Goal: Check status: Check status

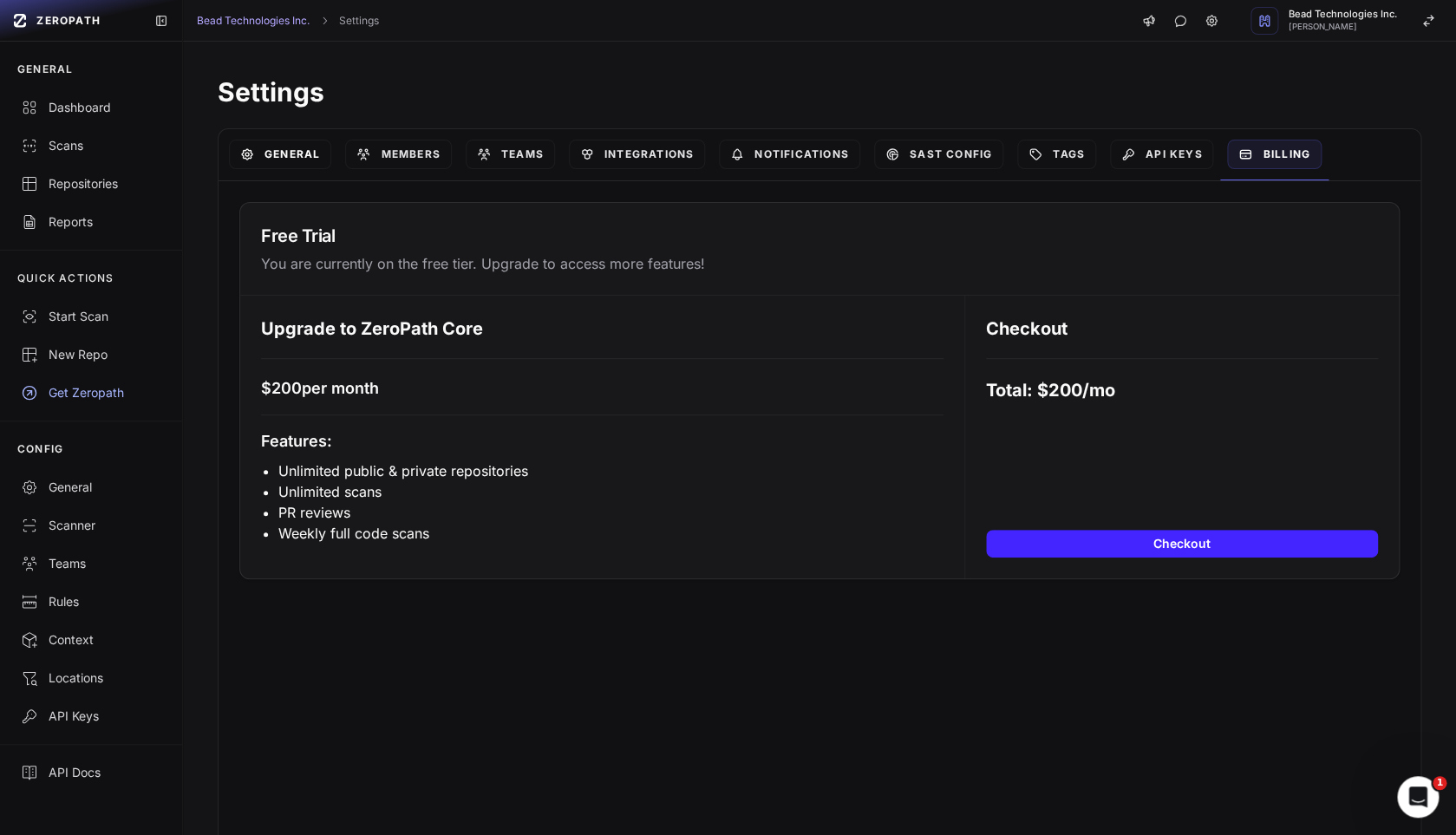
click at [307, 161] on link "General" at bounding box center [279, 155] width 102 height 30
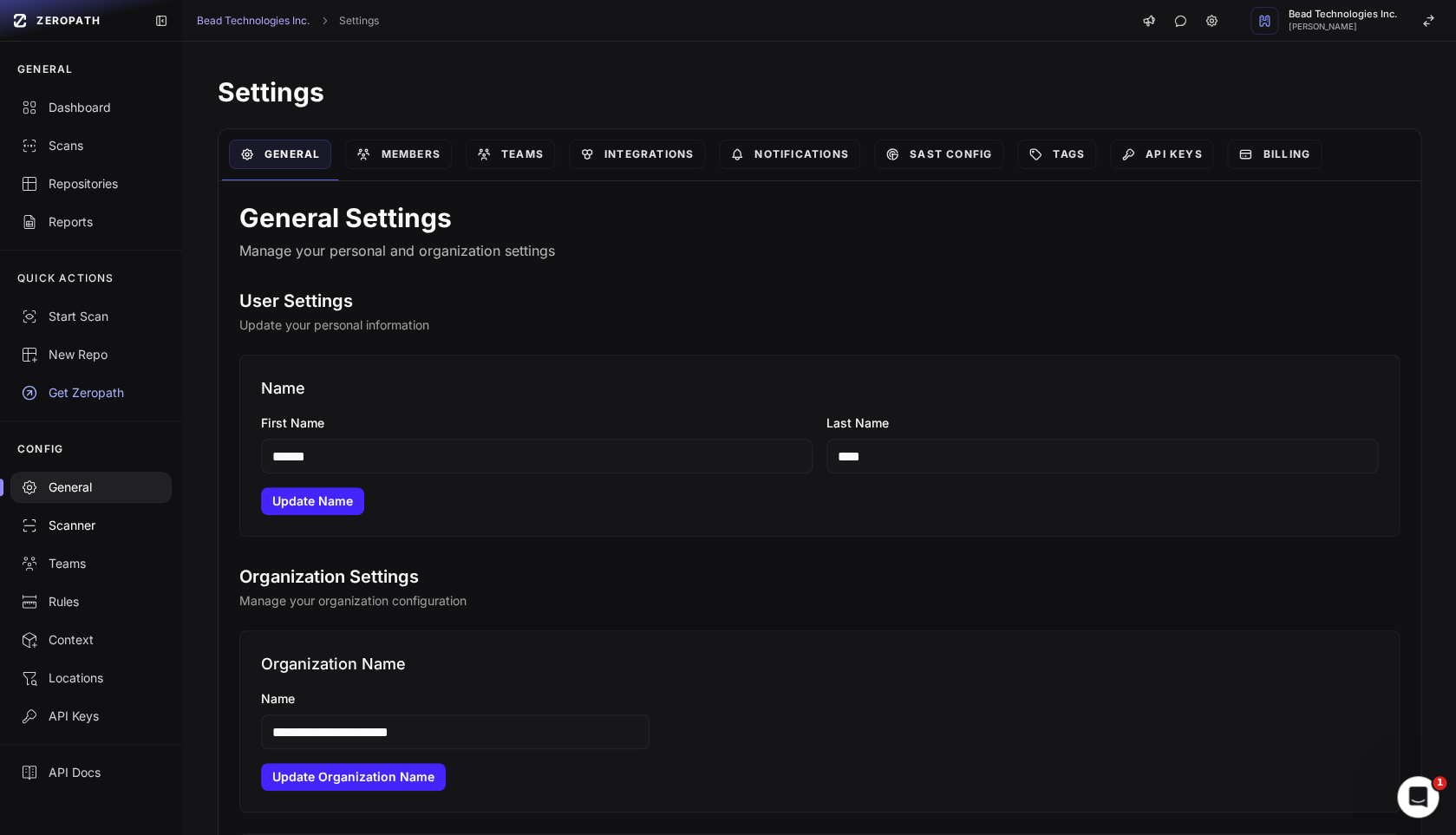
click at [140, 527] on div "Scanner" at bounding box center [91, 526] width 141 height 17
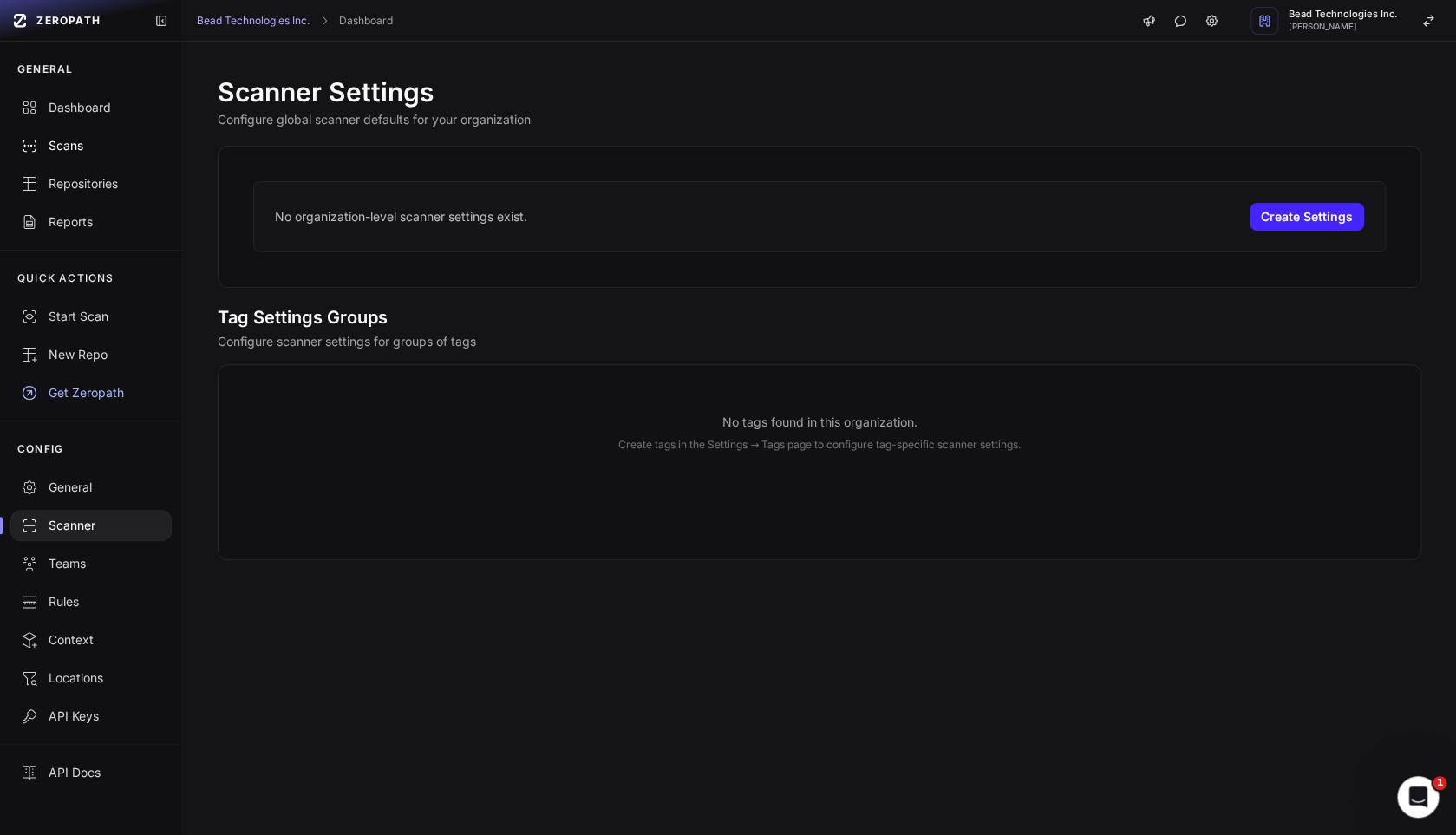
click at [83, 149] on div "Scans" at bounding box center [91, 146] width 141 height 17
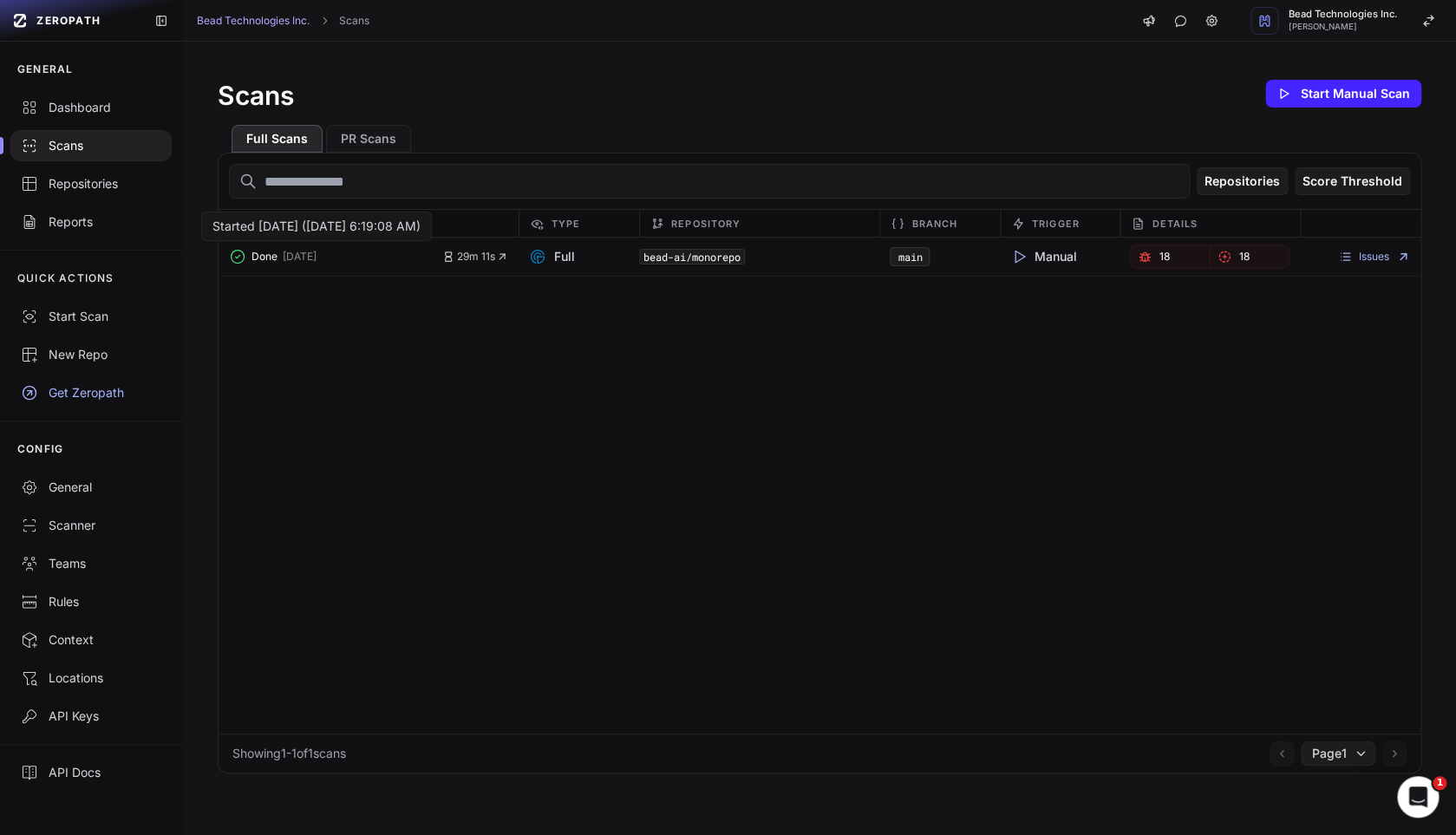
click at [371, 258] on button "Done [DATE]" at bounding box center [335, 257] width 214 height 24
click at [735, 257] on code "bead-ai/monorepo" at bounding box center [692, 257] width 106 height 16
click at [258, 262] on span "Done" at bounding box center [265, 257] width 26 height 14
click at [369, 144] on button "PR Scans" at bounding box center [368, 139] width 85 height 28
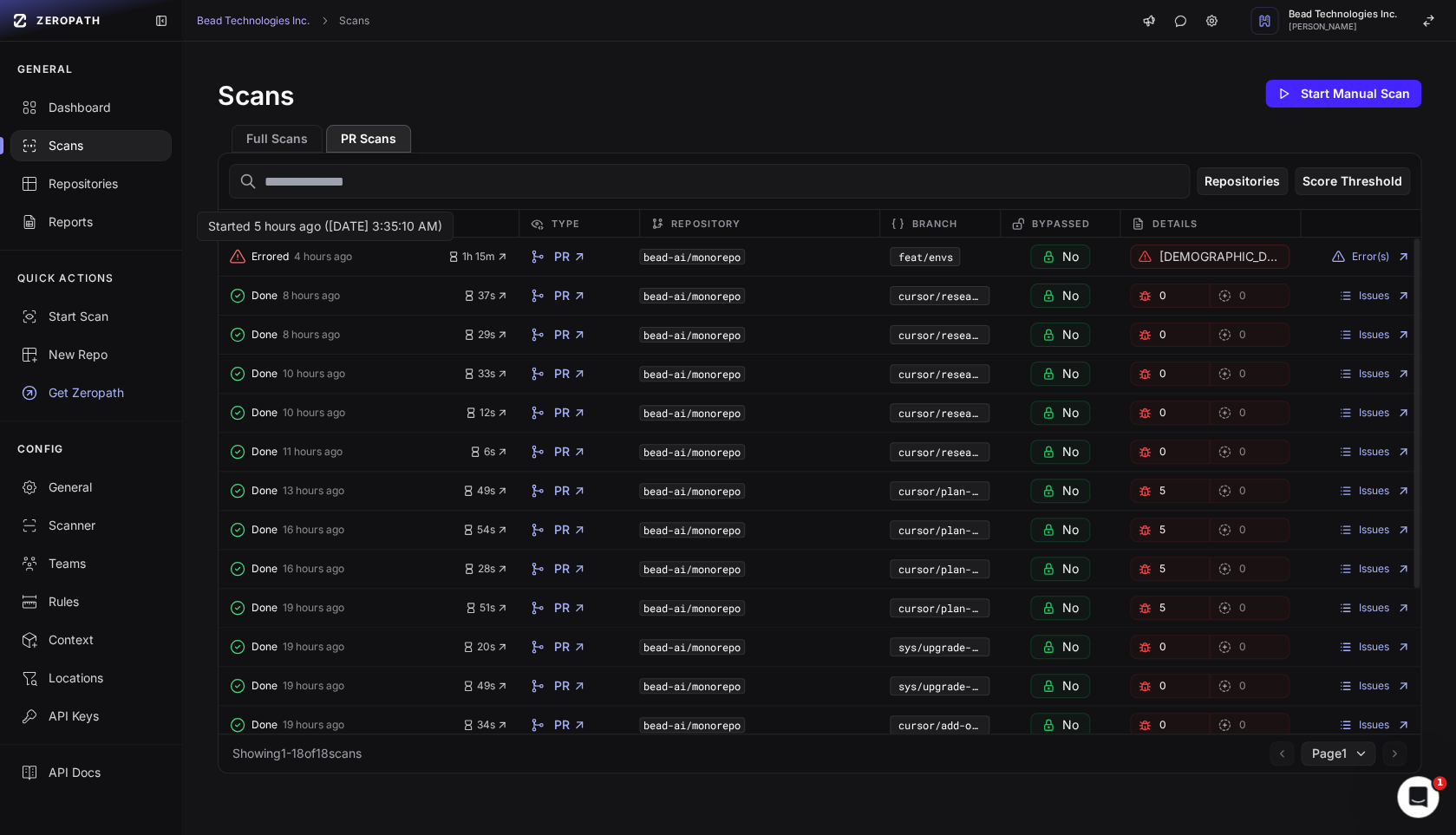
click at [273, 259] on span "Errored" at bounding box center [270, 257] width 38 height 14
click at [794, 259] on div "bead-ai/monorepo" at bounding box center [759, 257] width 240 height 24
click at [1214, 264] on p "Scan failed: The PR scan did not complete in time. Please try again or adjust t…" at bounding box center [1219, 257] width 123 height 17
click at [1197, 255] on p "Scan failed: The PR scan did not complete in time. Please try again or adjust t…" at bounding box center [1219, 257] width 123 height 17
click at [280, 266] on button "Errored 4 hours ago" at bounding box center [338, 257] width 219 height 24
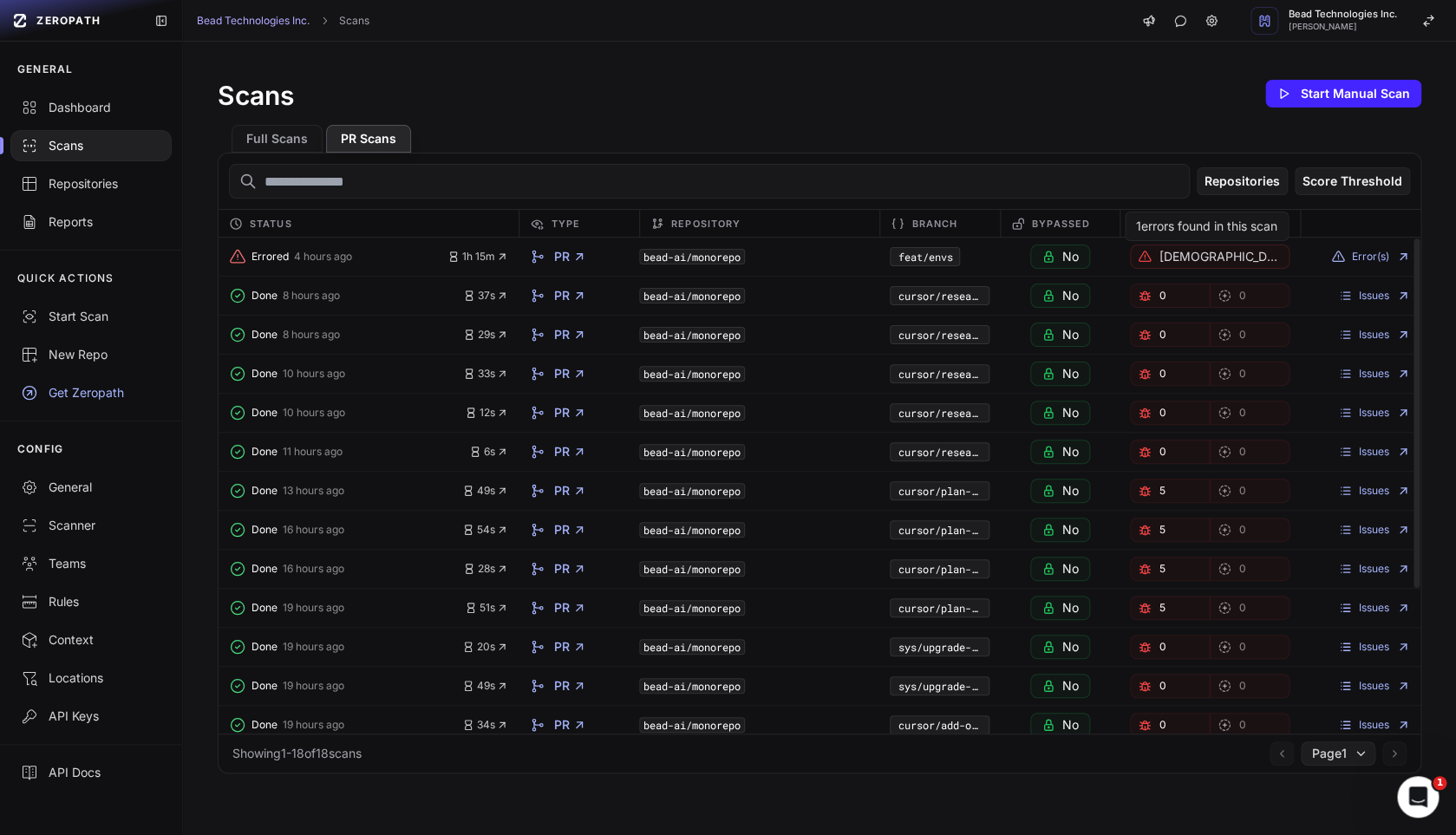
click at [1232, 259] on p "Scan failed: The PR scan did not complete in time. Please try again or adjust t…" at bounding box center [1219, 257] width 123 height 17
click at [1366, 260] on button "Error(s)" at bounding box center [1370, 257] width 79 height 14
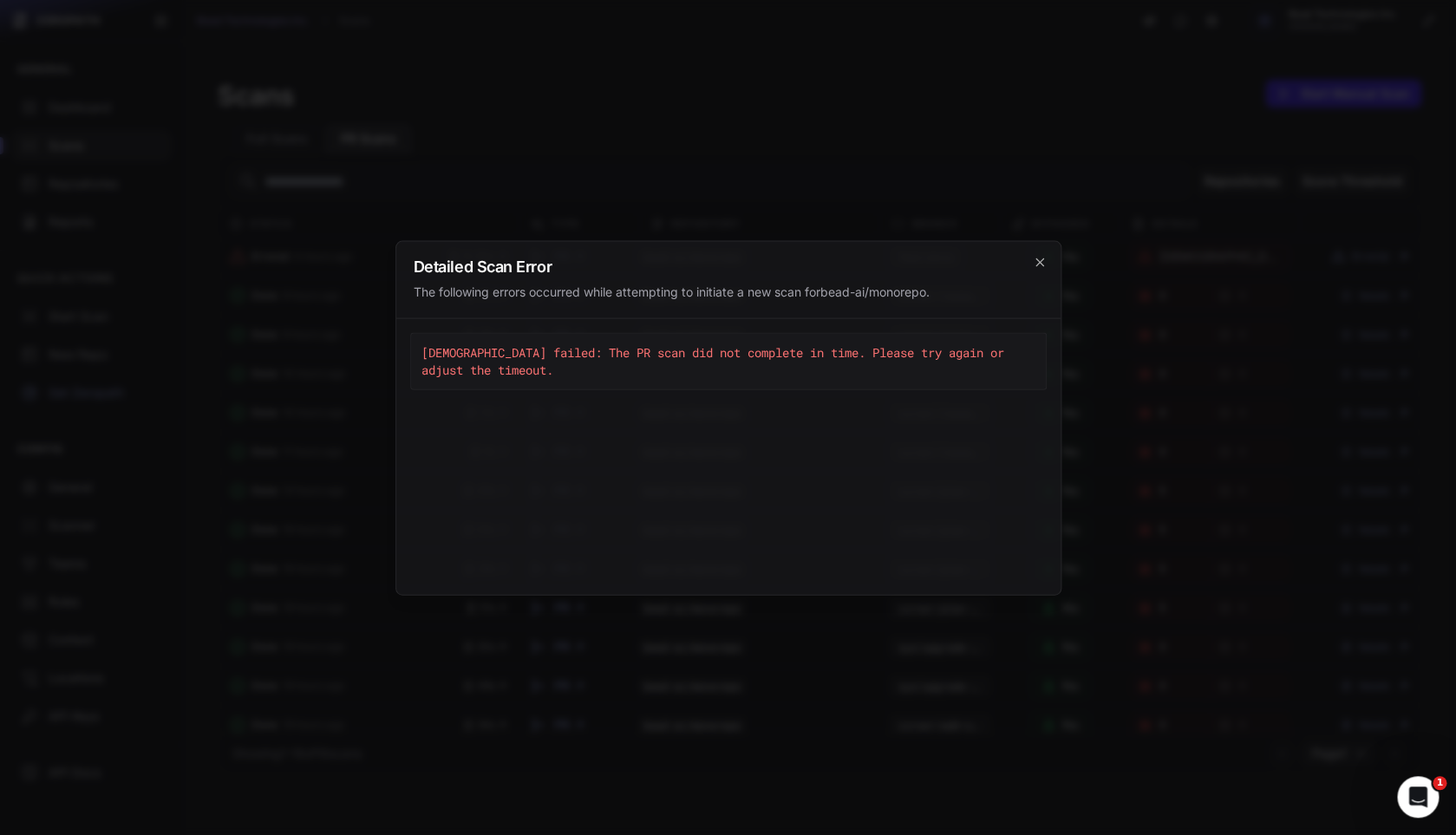
click at [1028, 270] on h2 "Detailed Scan Error" at bounding box center [728, 266] width 630 height 16
click at [1044, 263] on icon "cross 2," at bounding box center [1040, 262] width 14 height 14
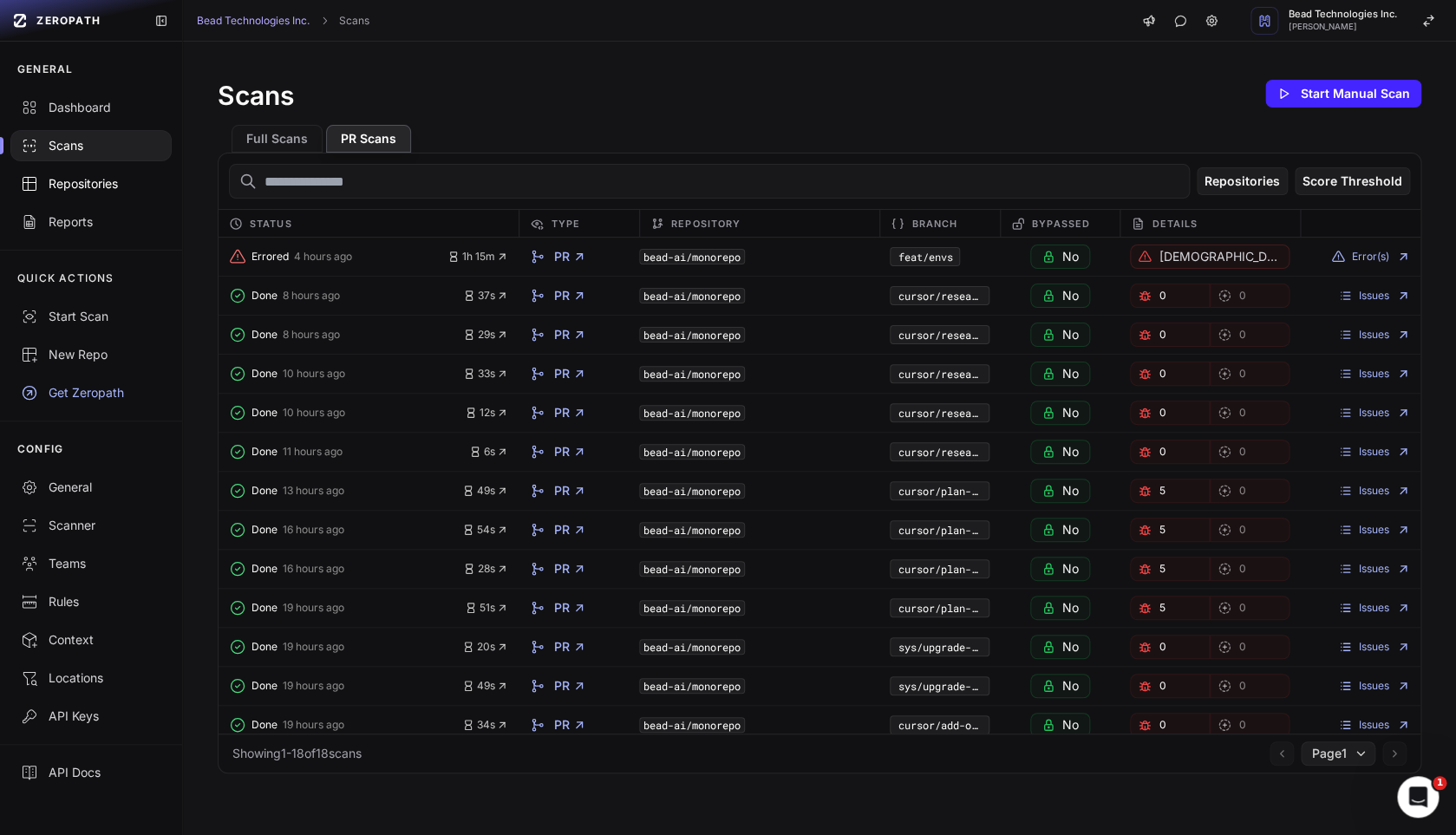
click at [99, 183] on div "Repositories" at bounding box center [91, 184] width 141 height 17
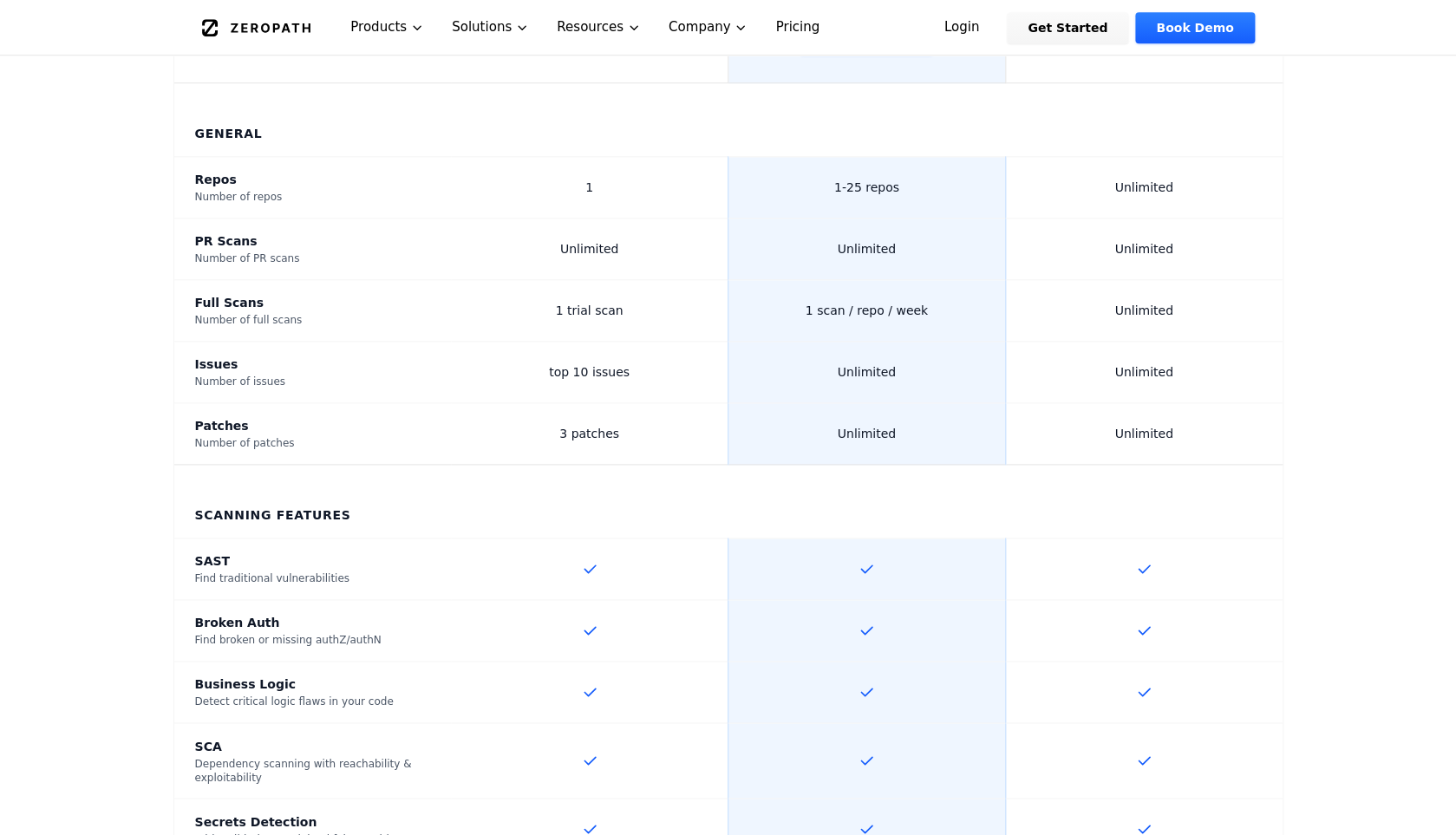
scroll to position [715, 0]
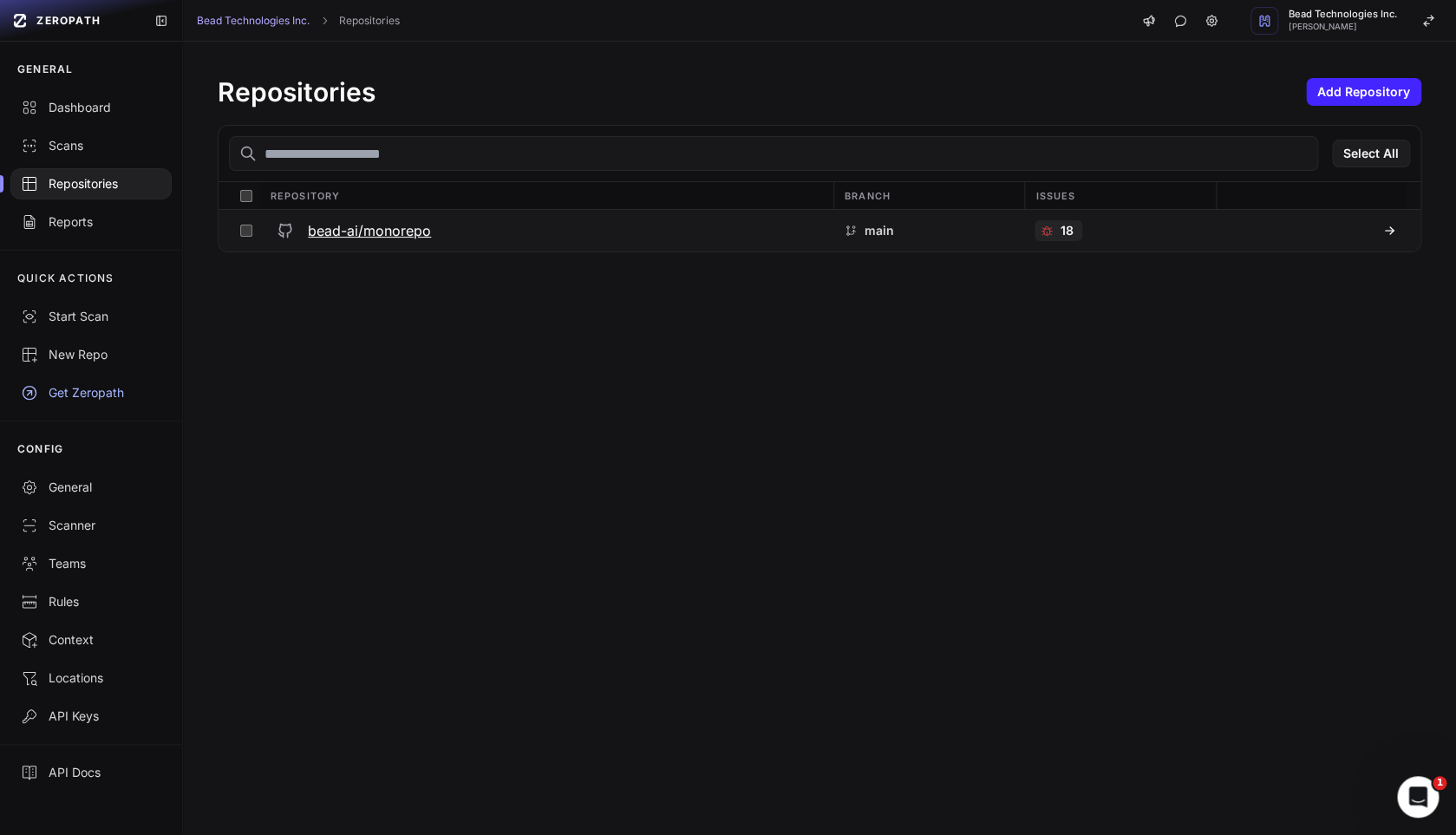
click at [417, 234] on h3 "bead-ai/monorepo" at bounding box center [369, 231] width 123 height 21
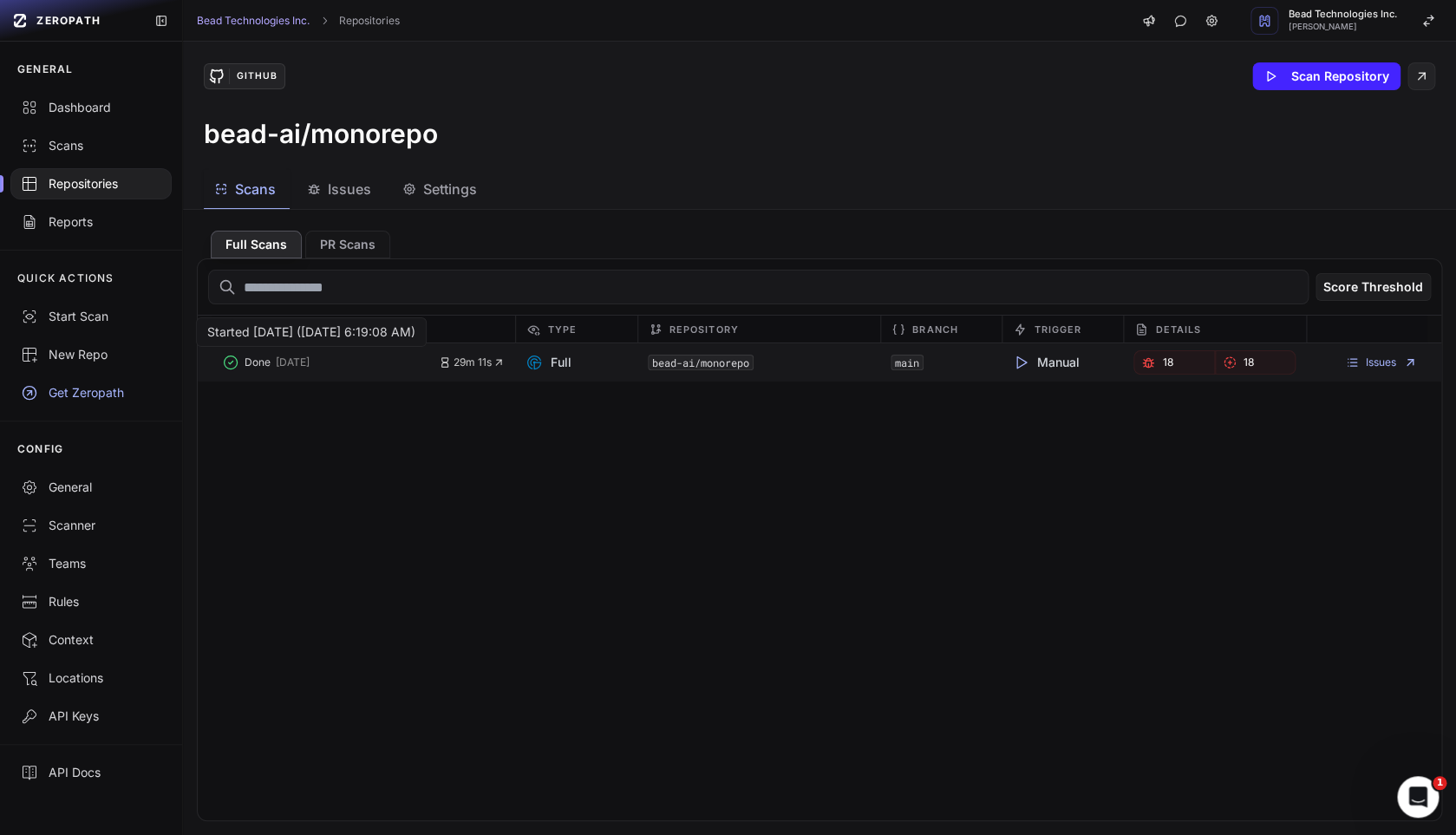
click at [393, 368] on button "Done [DATE]" at bounding box center [330, 362] width 217 height 24
click at [1002, 364] on div "bead-ai/monorepo" at bounding box center [1062, 362] width 121 height 24
click at [730, 365] on code "bead-ai/monorepo" at bounding box center [700, 362] width 106 height 16
click at [1370, 357] on link "Issues" at bounding box center [1381, 362] width 72 height 14
